Goal: Complete application form

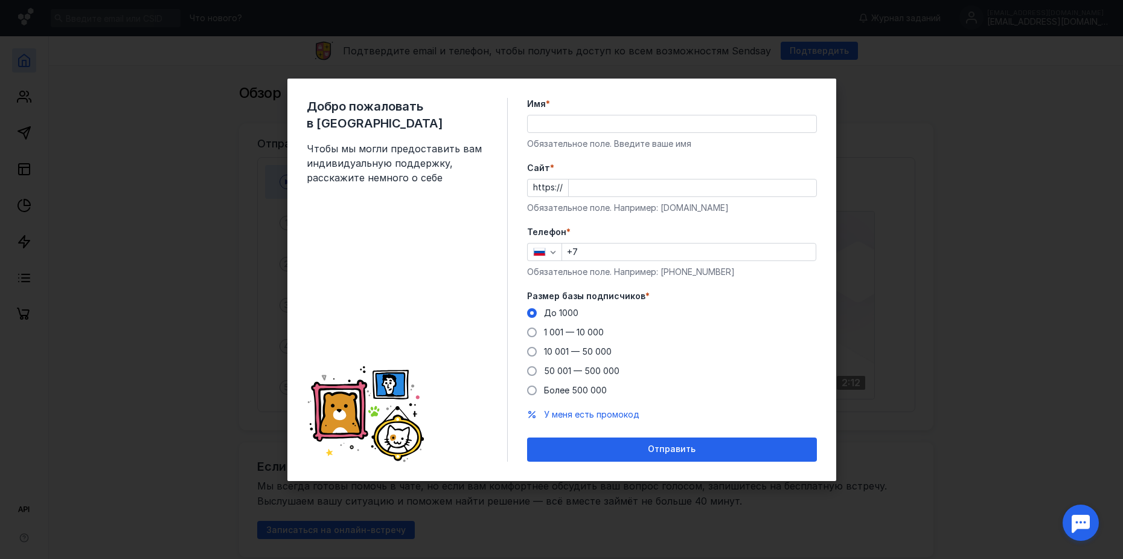
click at [635, 129] on input "Имя *" at bounding box center [672, 123] width 289 height 17
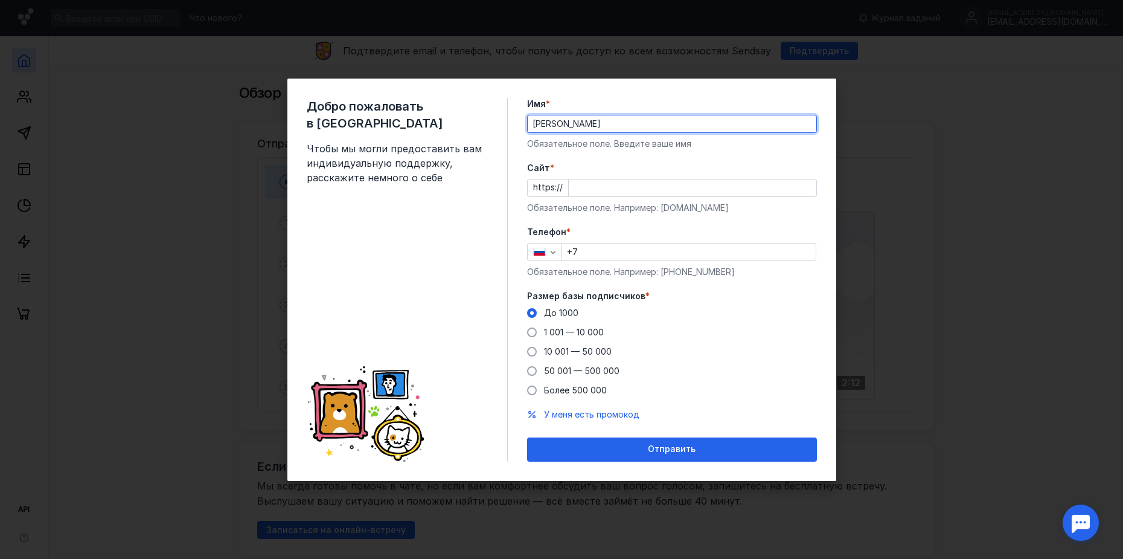
type input "[PERSON_NAME]"
click at [614, 191] on input "Cайт *" at bounding box center [693, 187] width 248 height 17
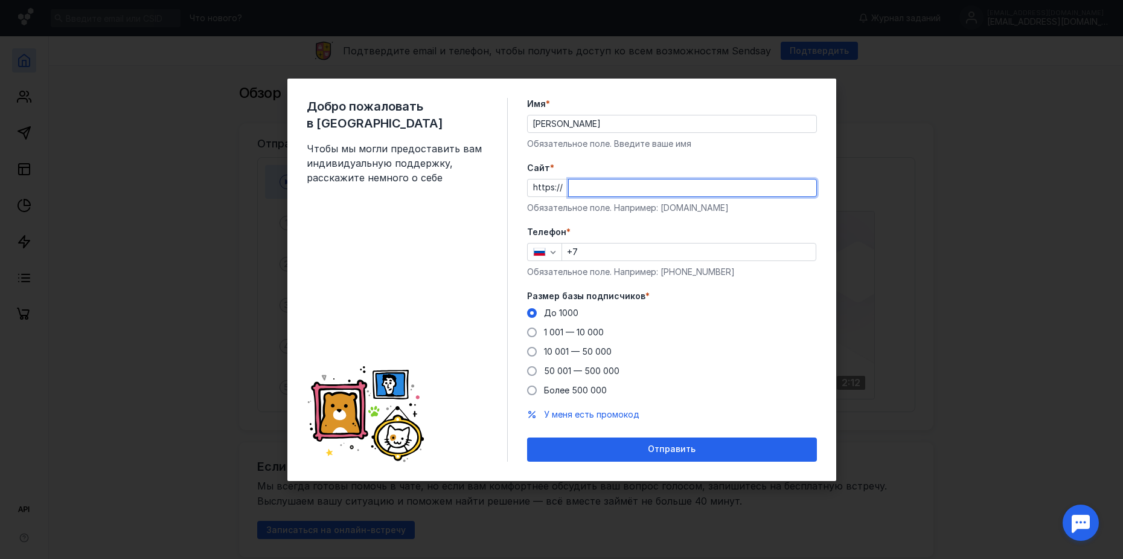
paste input "[DOMAIN_NAME]"
type input "[DOMAIN_NAME]"
click at [598, 252] on input "+7" at bounding box center [689, 251] width 254 height 17
drag, startPoint x: 646, startPoint y: 185, endPoint x: 537, endPoint y: 180, distance: 108.8
click at [539, 182] on div "https:// [DOMAIN_NAME]" at bounding box center [672, 188] width 290 height 18
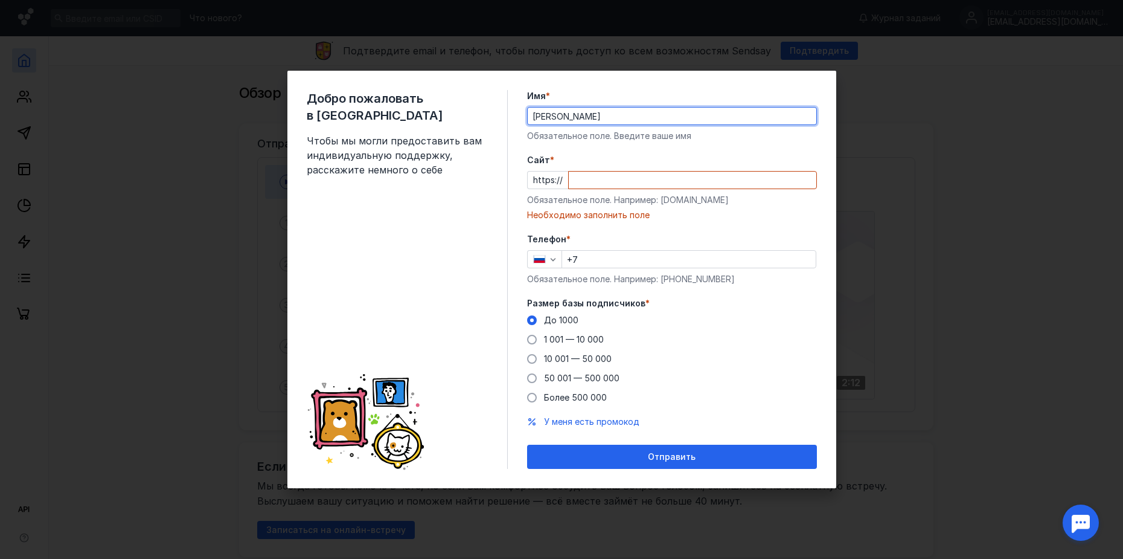
click at [542, 120] on input "[PERSON_NAME]" at bounding box center [672, 115] width 289 height 17
drag, startPoint x: 573, startPoint y: 111, endPoint x: 529, endPoint y: 110, distance: 43.5
click at [525, 112] on div "Добро пожаловать в Sendsay Чтобы мы могли предоставить вам индивидуальную подде…" at bounding box center [561, 279] width 549 height 417
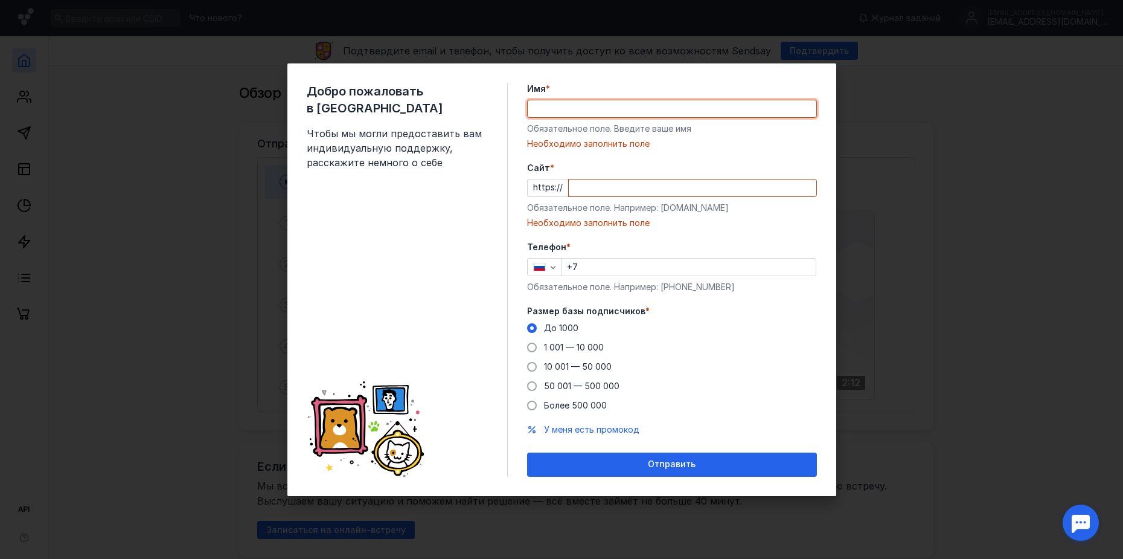
click at [886, 364] on div "Добро пожаловать в Sendsay Чтобы мы могли предоставить вам индивидуальную подде…" at bounding box center [561, 279] width 1123 height 559
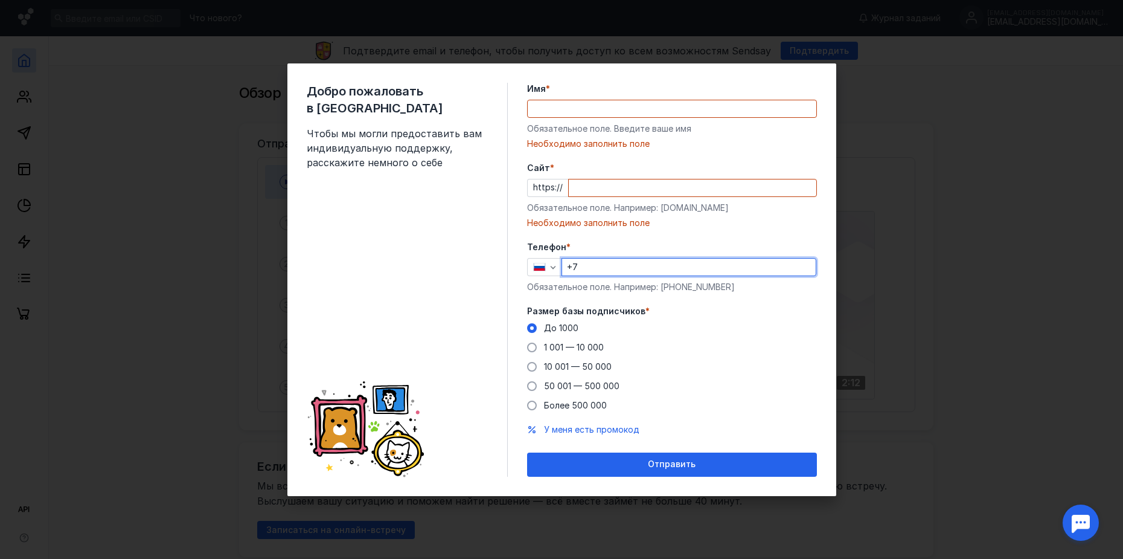
click at [693, 272] on input "+7" at bounding box center [689, 266] width 254 height 17
click at [663, 197] on div "Cайт * https:// Обязательное поле. Например: [DOMAIN_NAME] Необходимо заполнить…" at bounding box center [672, 195] width 290 height 67
click at [663, 185] on input "Cайт *" at bounding box center [693, 187] width 248 height 17
click at [653, 112] on input "Имя *" at bounding box center [672, 108] width 289 height 17
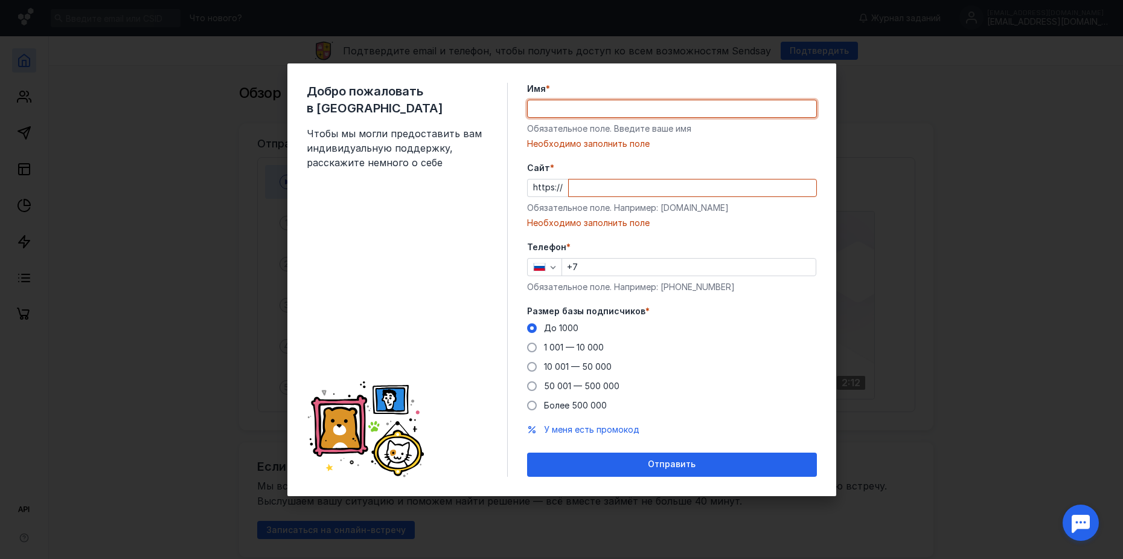
click at [644, 262] on input "+7" at bounding box center [689, 266] width 254 height 17
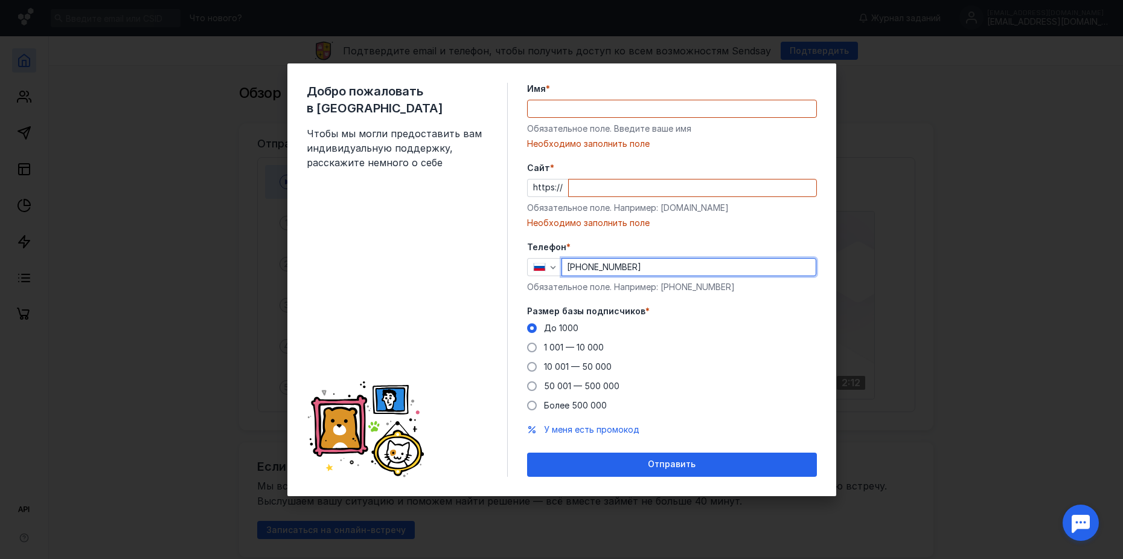
click at [644, 262] on input "[PHONE_NUMBER]" at bounding box center [689, 266] width 254 height 17
type input "[PHONE_NUMBER]"
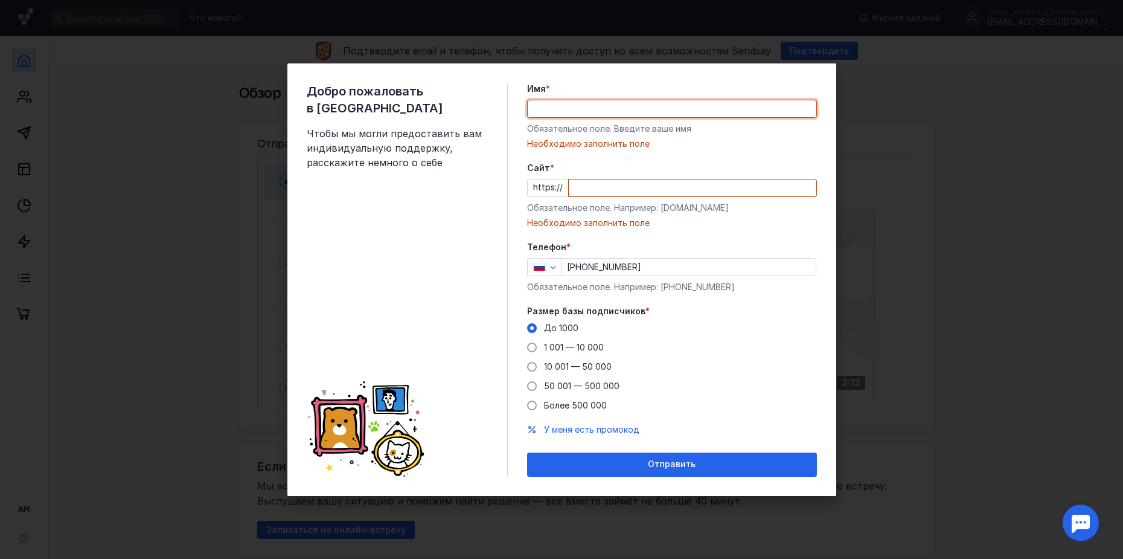
click at [647, 113] on input "Имя *" at bounding box center [672, 108] width 289 height 17
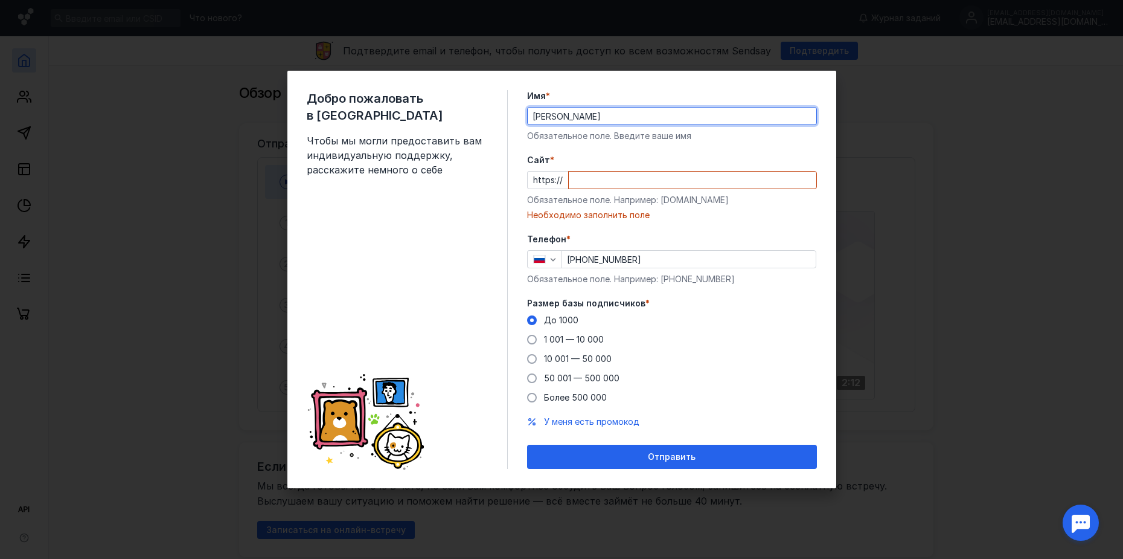
type input "[PERSON_NAME]"
click at [602, 178] on input "Cайт *" at bounding box center [693, 180] width 248 height 17
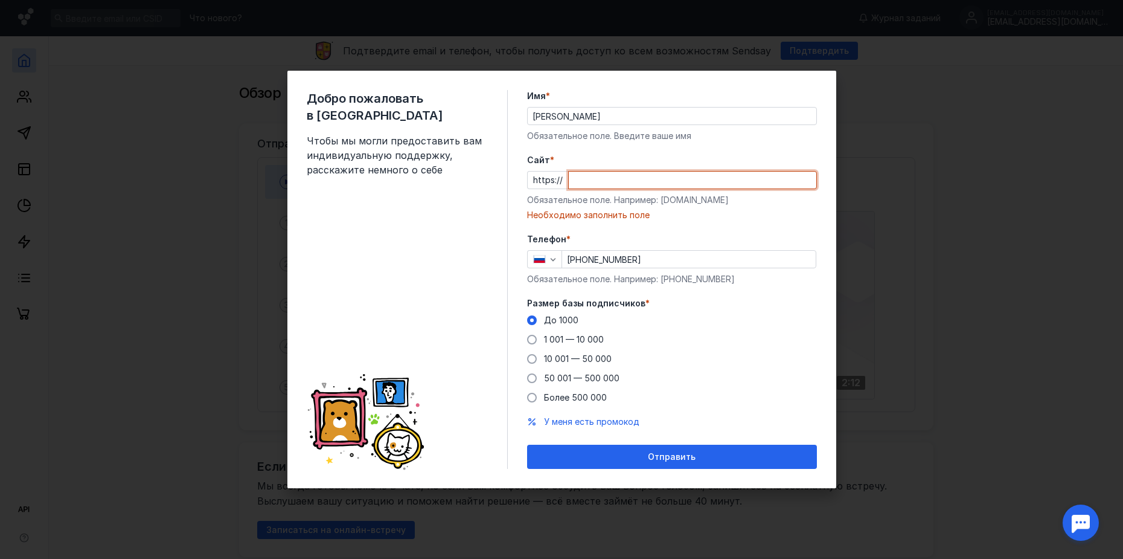
paste input "[DOMAIN_NAME]"
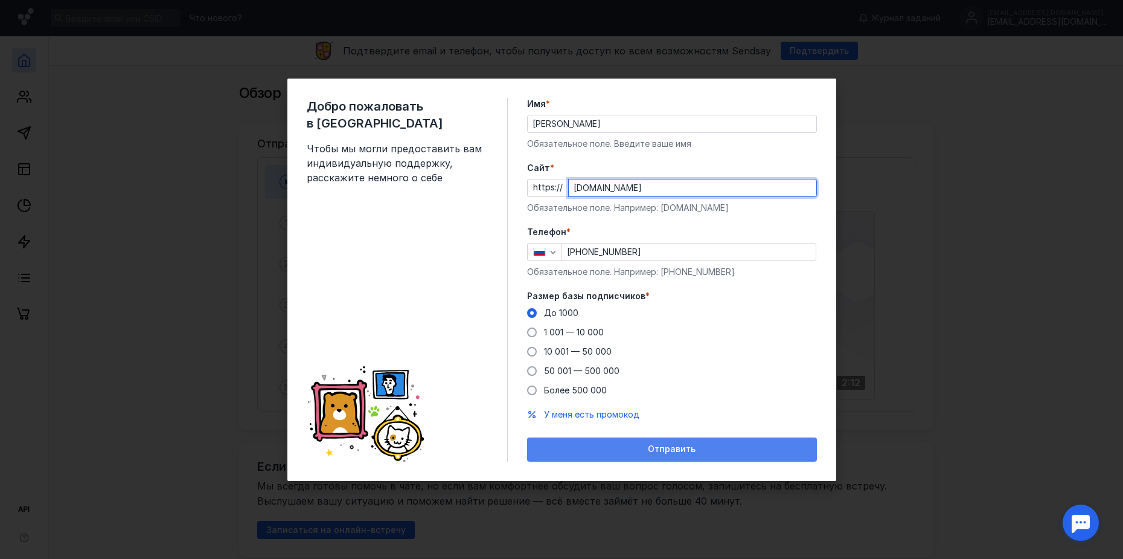
type input "[DOMAIN_NAME]"
click at [612, 453] on div "Отправить" at bounding box center [672, 449] width 278 height 10
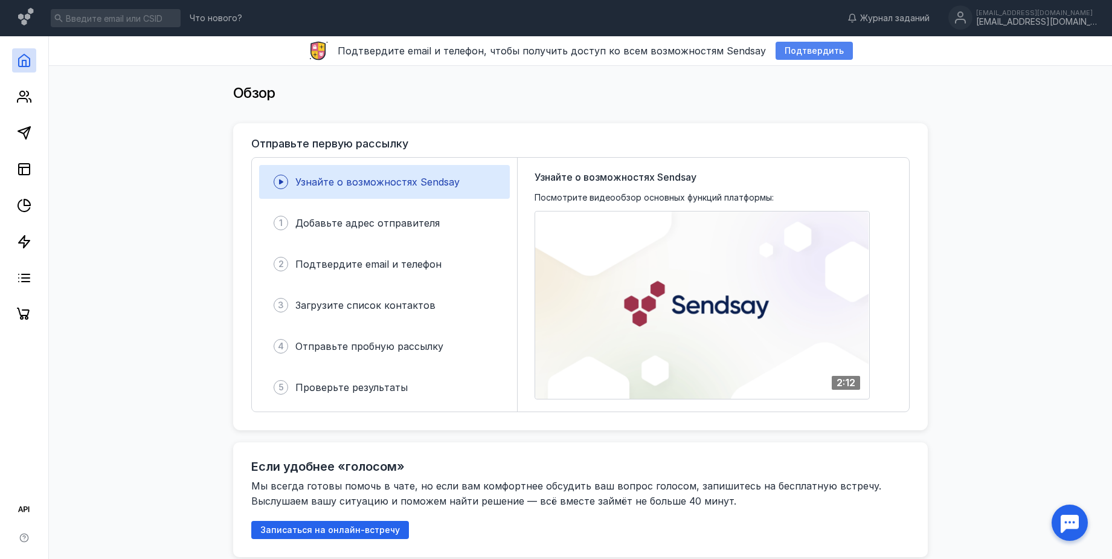
click at [813, 52] on span "Подтвердить" at bounding box center [814, 51] width 59 height 10
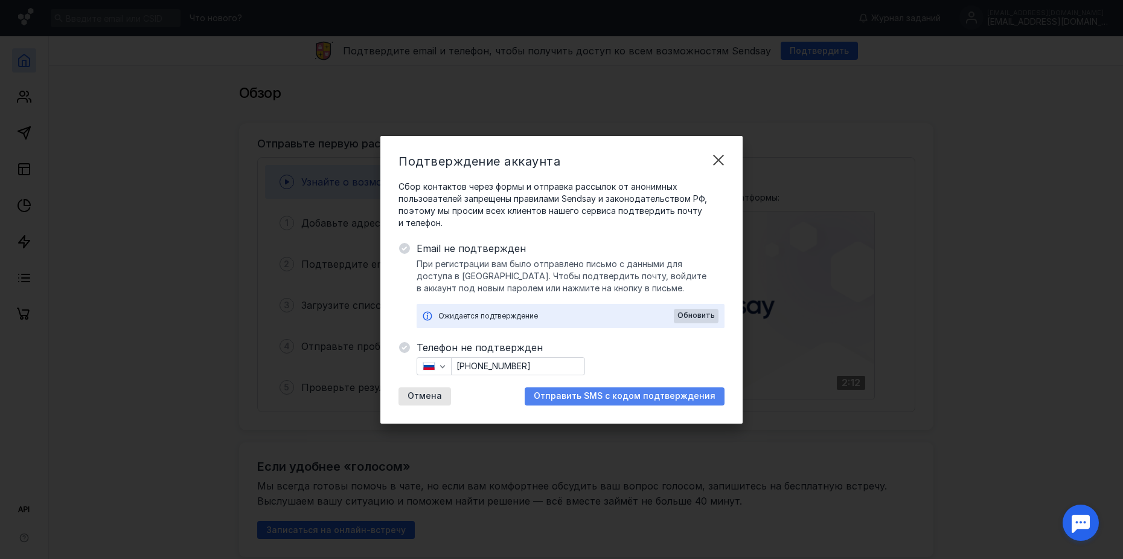
click at [554, 397] on span "Отправить SMS с кодом подтверждения" at bounding box center [625, 396] width 182 height 10
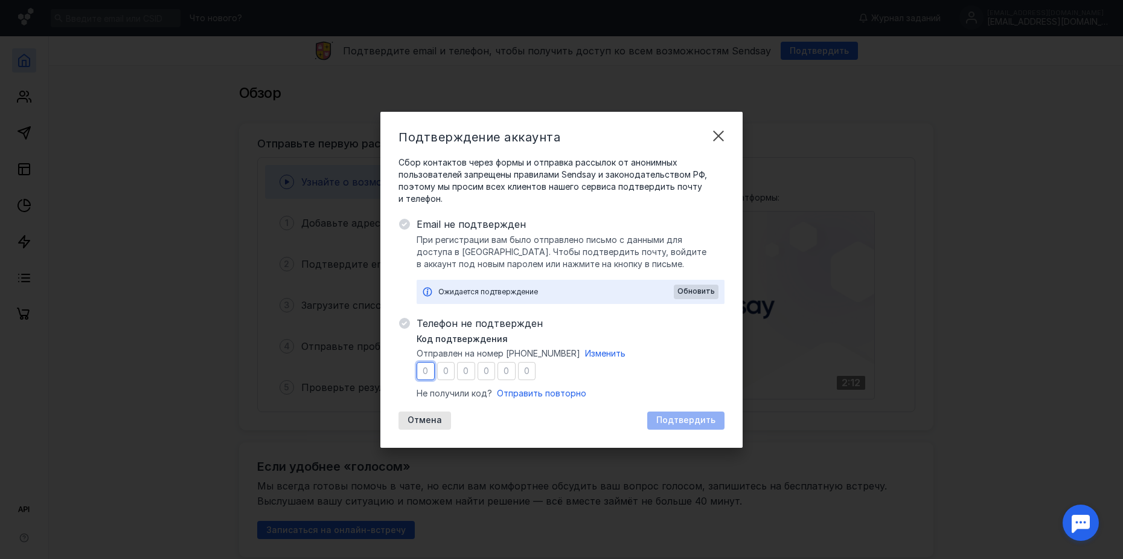
type input "7"
type input "4"
type input "0"
type input "1"
type input "9"
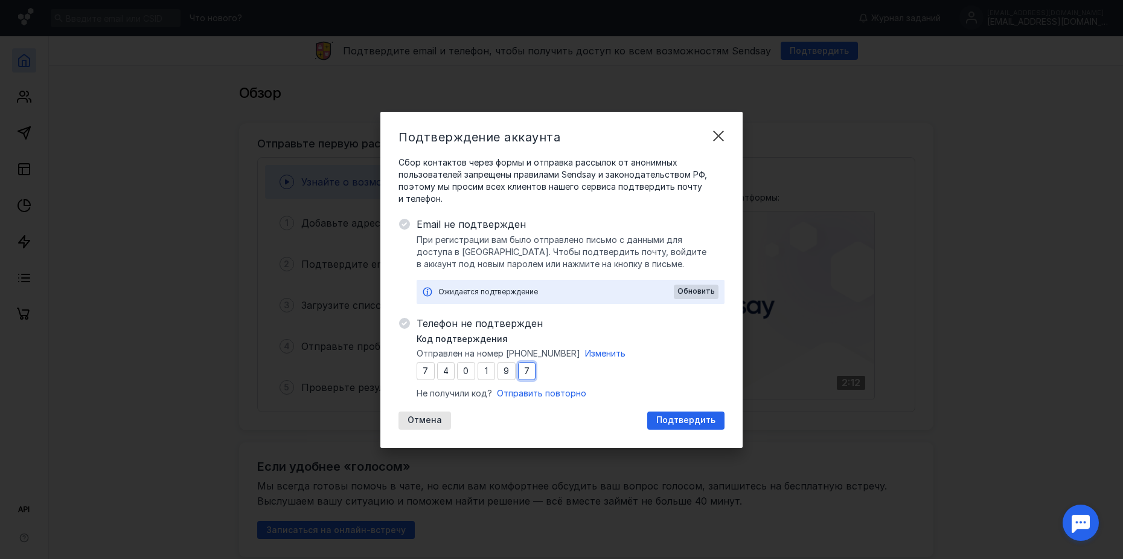
type input "7"
click at [691, 405] on div "Телефон не подтвержден Код подтверждения Отправлен на номер [PHONE_NUMBER] Изме…" at bounding box center [571, 373] width 308 height 114
click at [694, 416] on span "Подтвердить" at bounding box center [685, 420] width 59 height 10
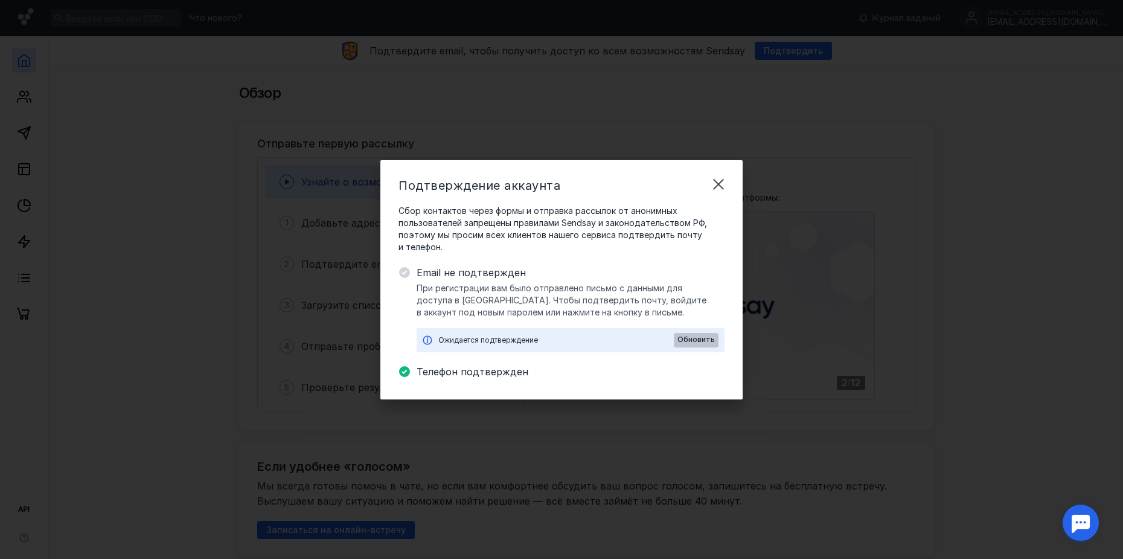
click at [691, 333] on div "Обновить" at bounding box center [696, 340] width 45 height 14
click at [682, 340] on span "Обновить" at bounding box center [696, 339] width 37 height 8
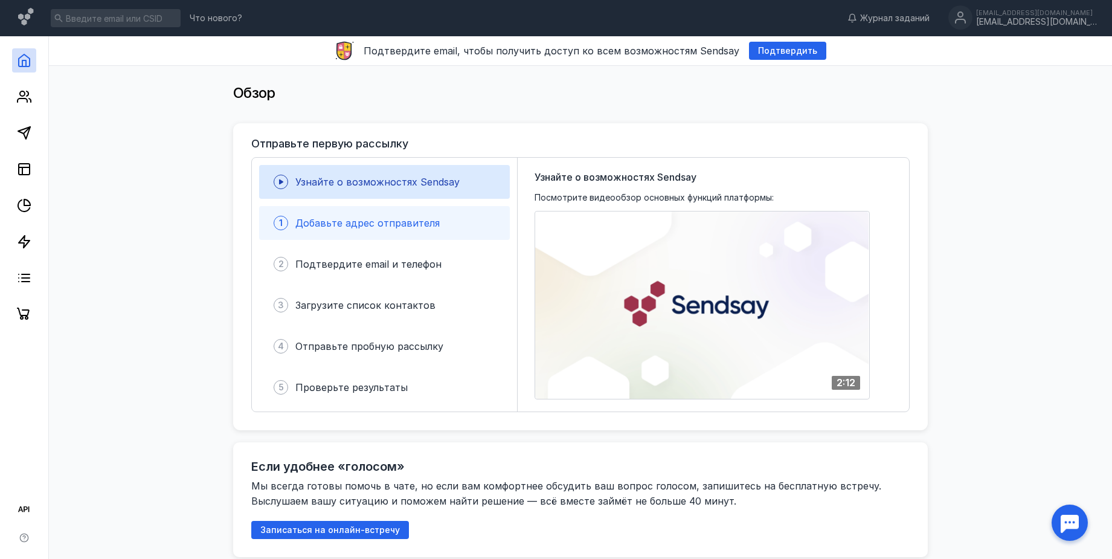
click at [414, 228] on span "Добавьте адрес отправителя" at bounding box center [367, 223] width 144 height 12
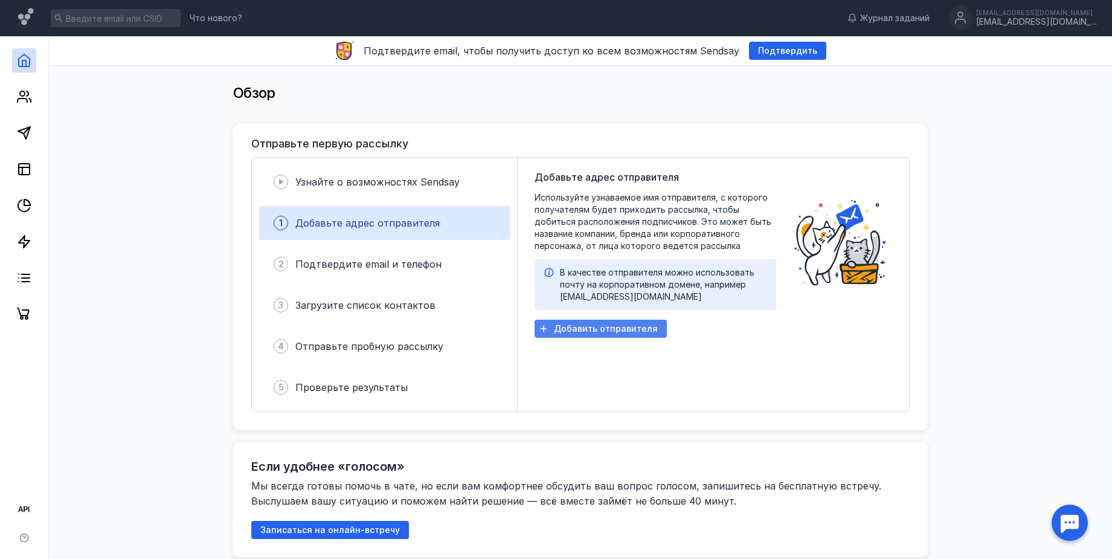
click at [606, 335] on div "Добавить отправителя" at bounding box center [600, 328] width 132 height 18
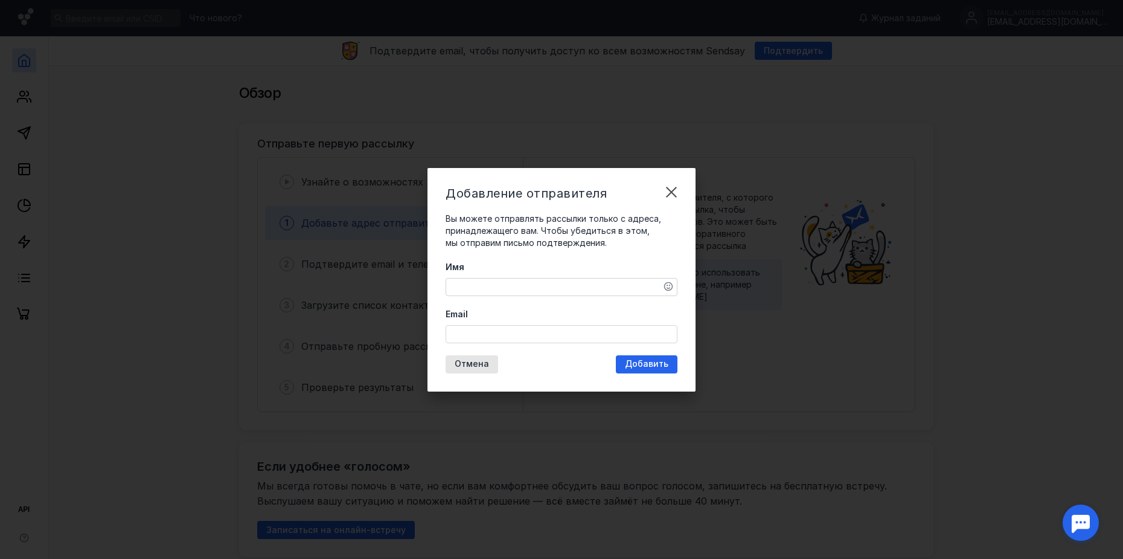
click at [611, 294] on textarea "Имя" at bounding box center [561, 286] width 231 height 17
type textarea "[PERSON_NAME]"
